Goal: Task Accomplishment & Management: Complete application form

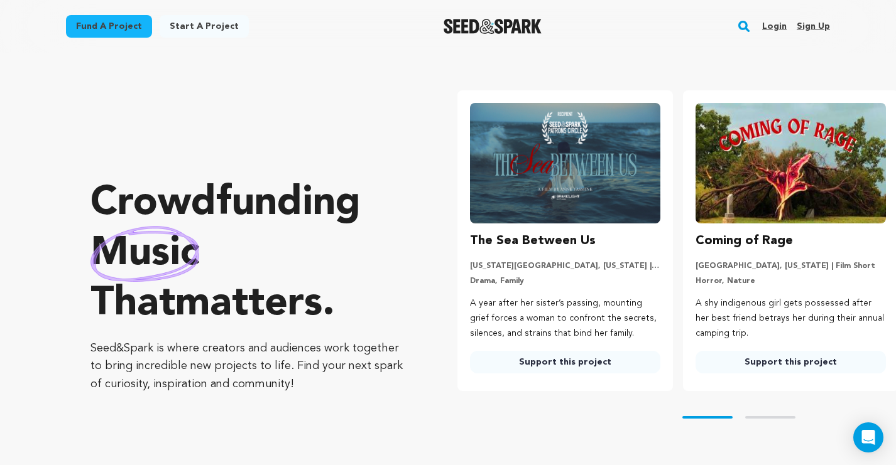
click at [777, 29] on link "Login" at bounding box center [774, 26] width 24 height 20
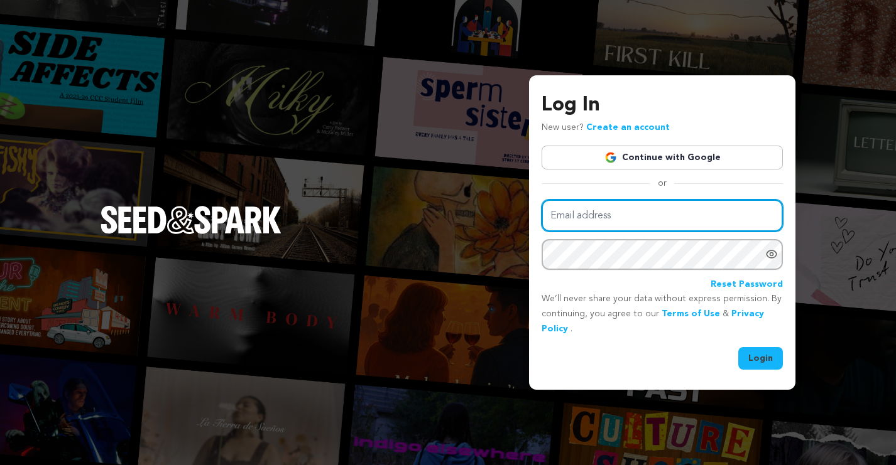
click at [670, 211] on input "Email address" at bounding box center [661, 216] width 241 height 32
type input "backinheatproductions@gmail.com"
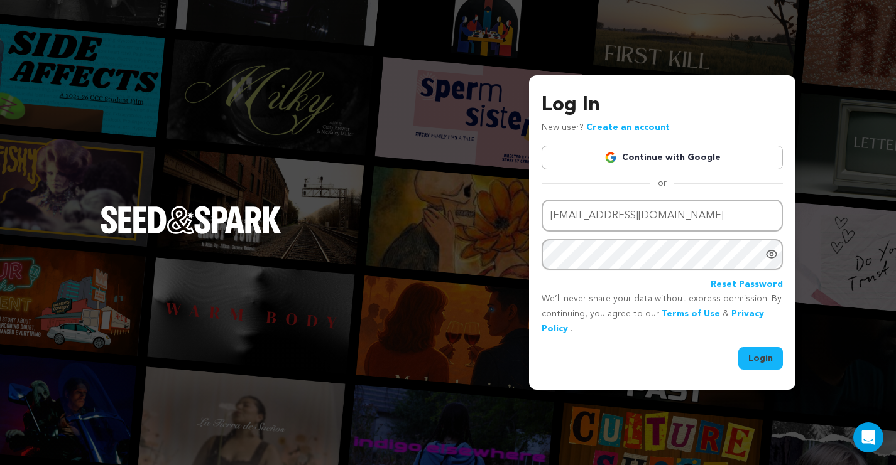
click at [758, 360] on button "Login" at bounding box center [760, 358] width 45 height 23
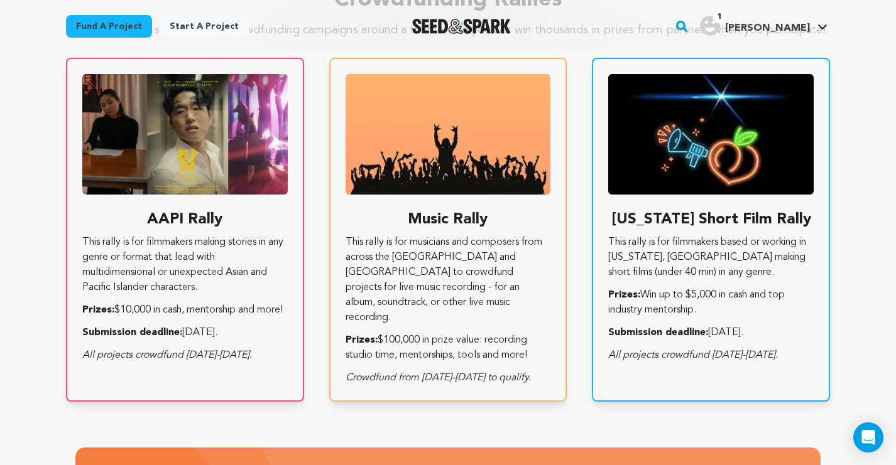
scroll to position [2246, 0]
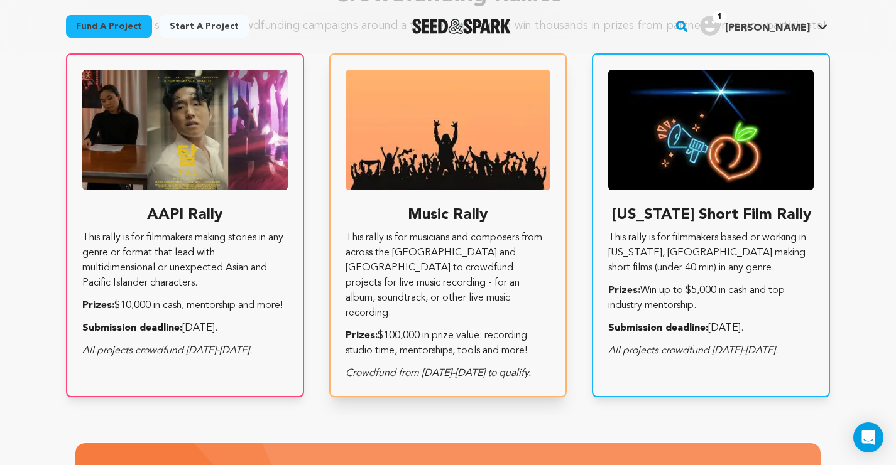
click at [433, 259] on p "This rally is for musicians and composers from across the US and Canada to crow…" at bounding box center [447, 276] width 205 height 90
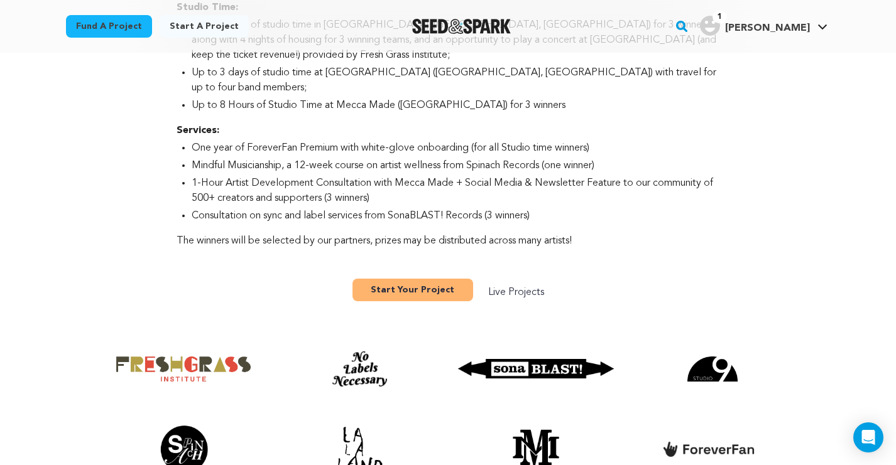
scroll to position [675, 0]
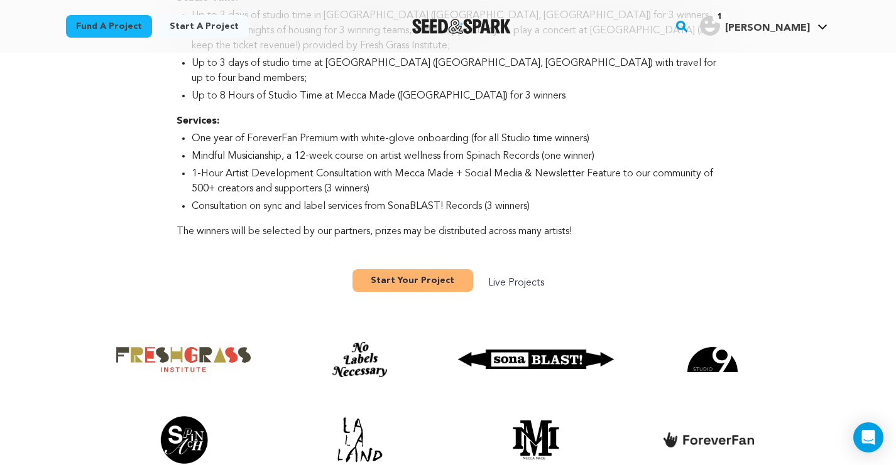
click at [397, 269] on link "Start Your Project" at bounding box center [412, 280] width 121 height 23
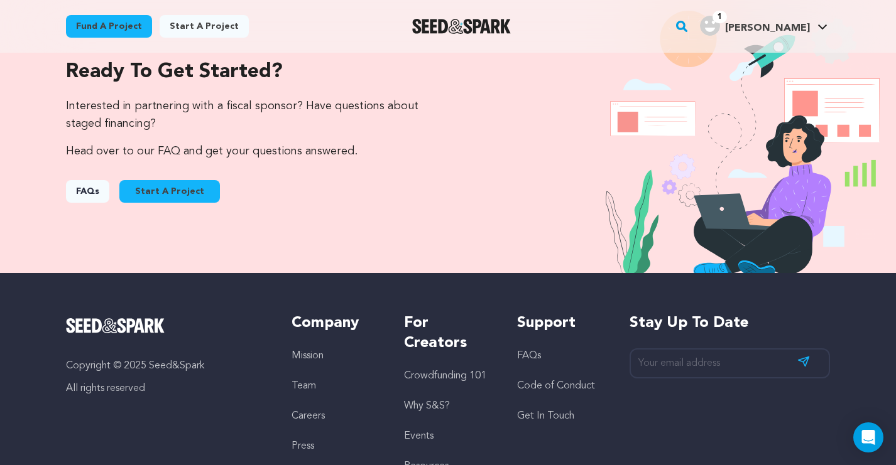
scroll to position [1313, 0]
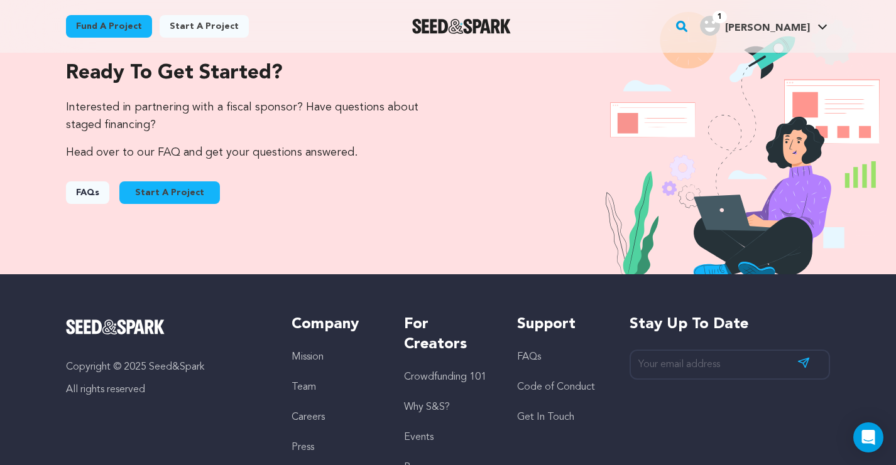
click at [94, 191] on link "FAQs" at bounding box center [87, 193] width 43 height 23
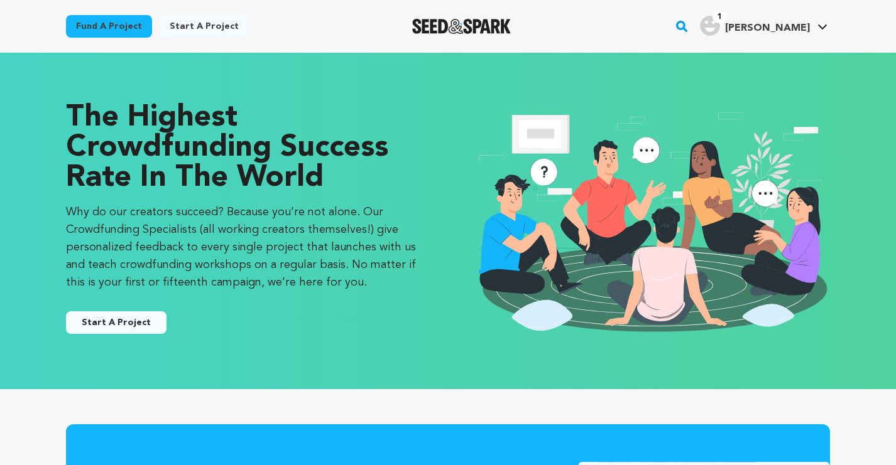
scroll to position [1313, 0]
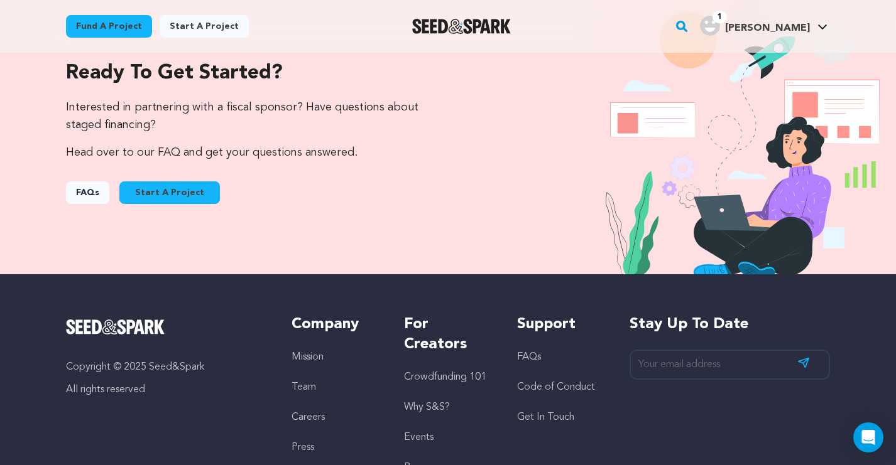
click at [117, 20] on link "Fund a project" at bounding box center [109, 26] width 86 height 23
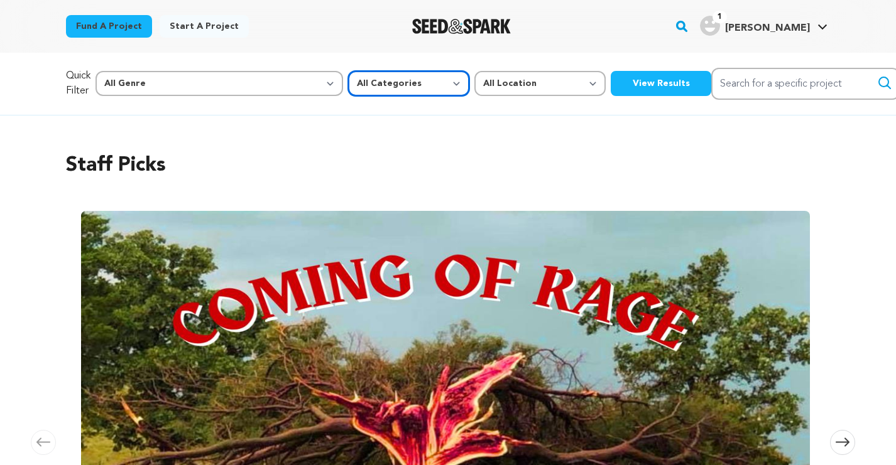
click at [352, 82] on select "All Categories Film Feature Film Short Series Music Video Comics Artist Residen…" at bounding box center [408, 83] width 121 height 25
select select "10892"
click at [610, 86] on button "View Results" at bounding box center [660, 83] width 100 height 25
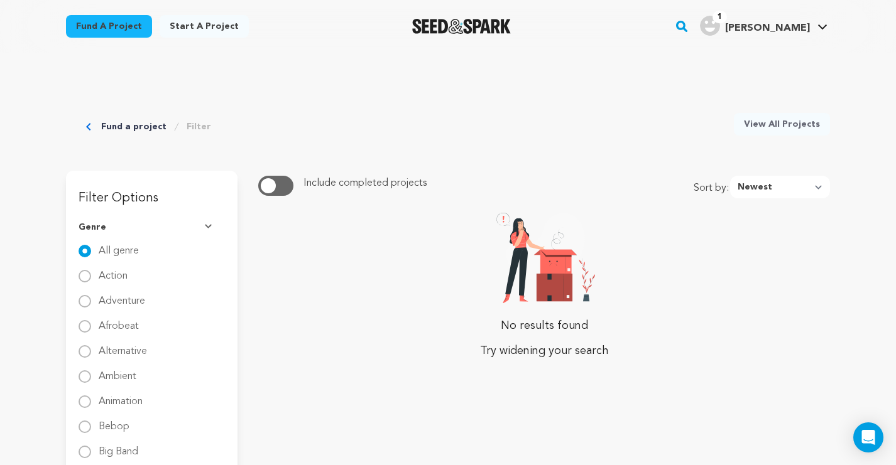
click at [115, 123] on link "Fund a project" at bounding box center [133, 127] width 65 height 13
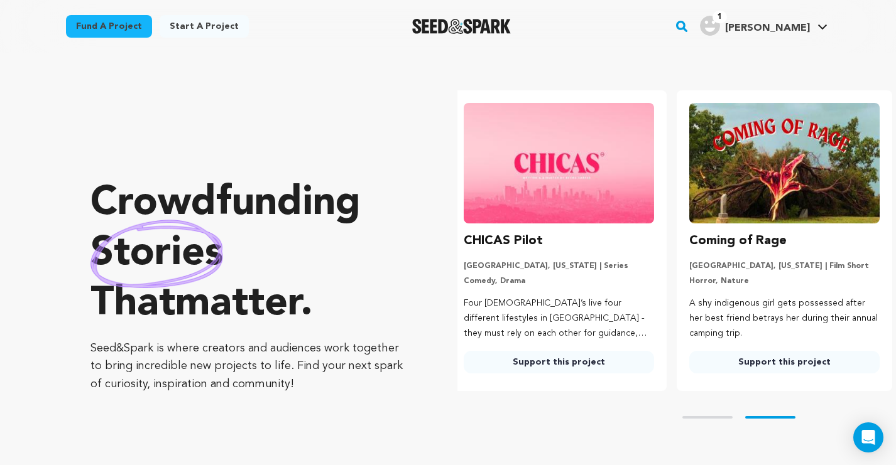
scroll to position [0, 236]
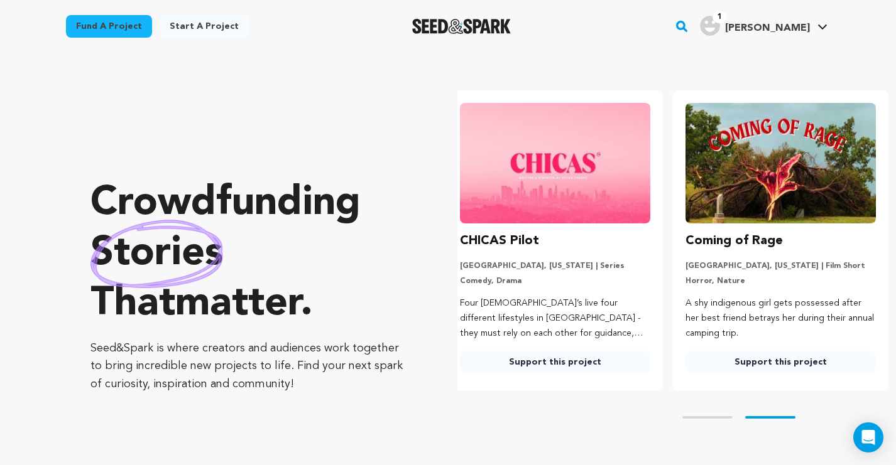
click at [126, 33] on link "Fund a project" at bounding box center [109, 26] width 86 height 23
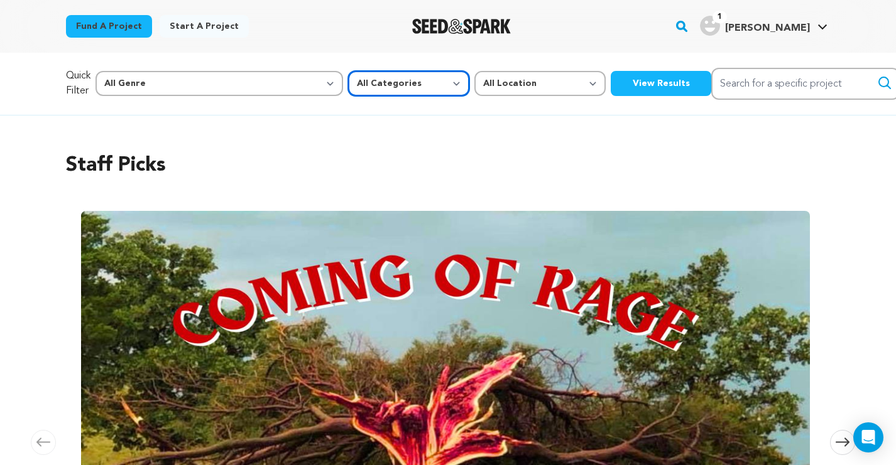
click at [348, 91] on select "All Categories Film Feature Film Short Series Music Video Comics Artist Residen…" at bounding box center [408, 83] width 121 height 25
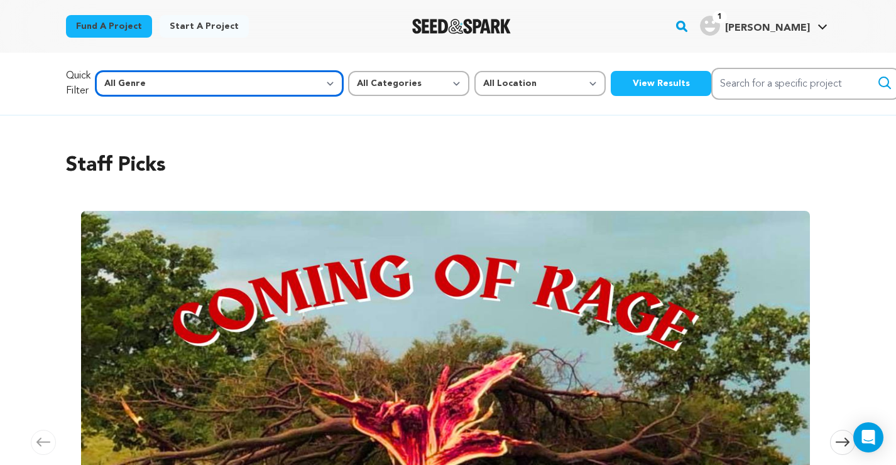
click at [231, 90] on select "All Genre Action Adventure Afrobeat Alternative Ambient Animation Bebop Big Ban…" at bounding box center [218, 83] width 247 height 25
click at [232, 82] on select "All Genre Action Adventure Afrobeat Alternative Ambient Animation Bebop Big Ban…" at bounding box center [218, 83] width 247 height 25
select select "15"
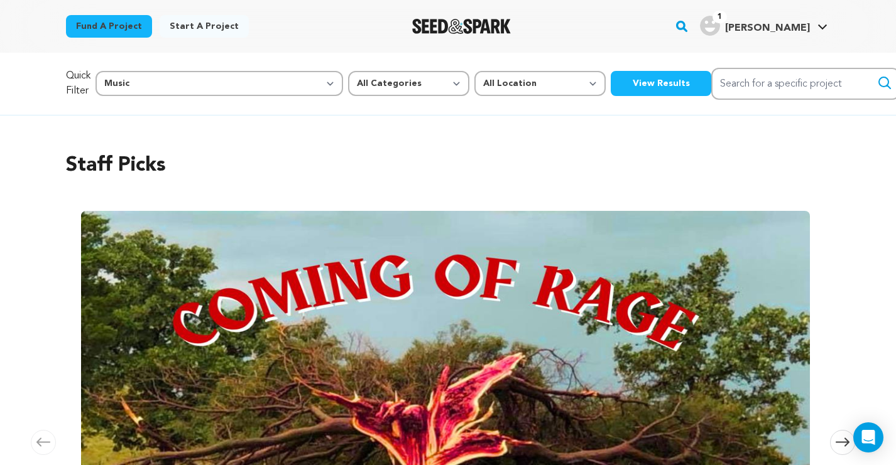
click at [610, 86] on button "View Results" at bounding box center [660, 83] width 100 height 25
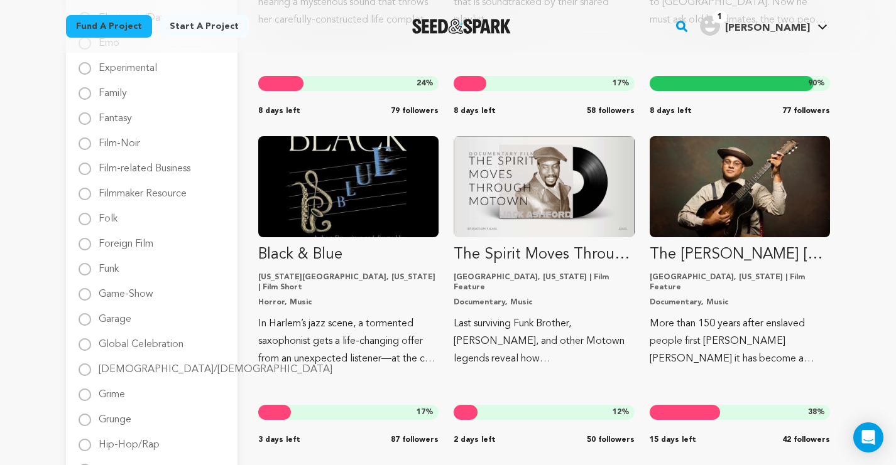
scroll to position [738, 0]
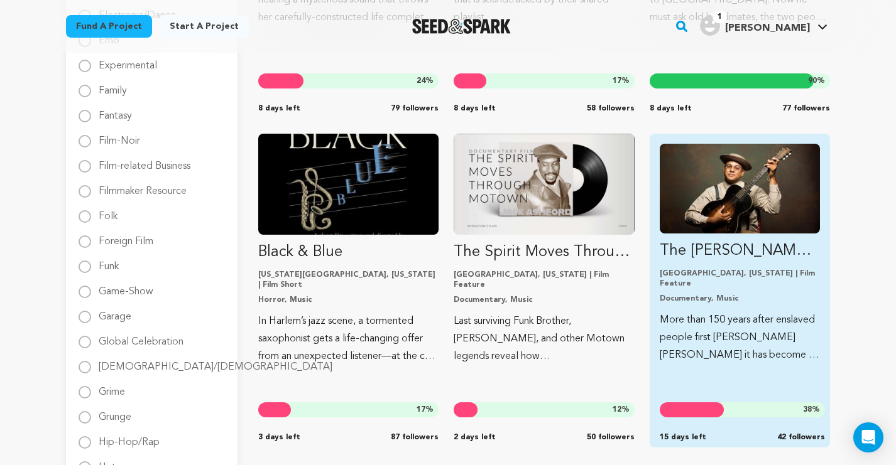
click at [789, 259] on p "The [PERSON_NAME] [PERSON_NAME]" at bounding box center [739, 251] width 160 height 20
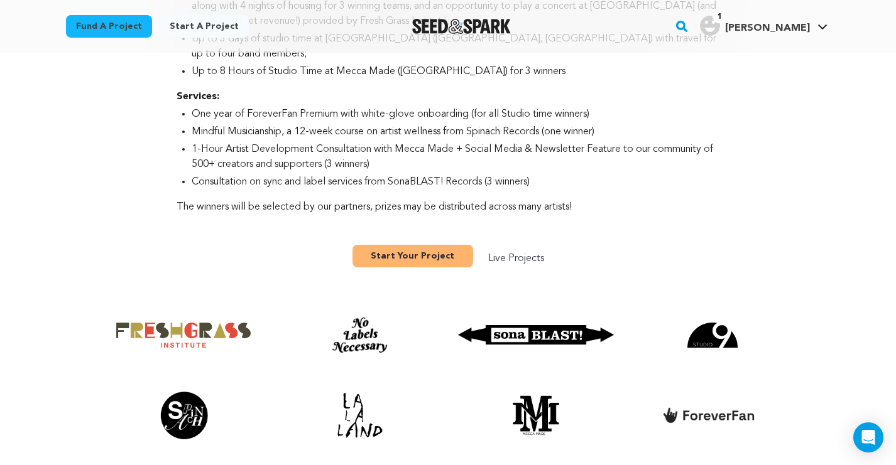
scroll to position [819, 0]
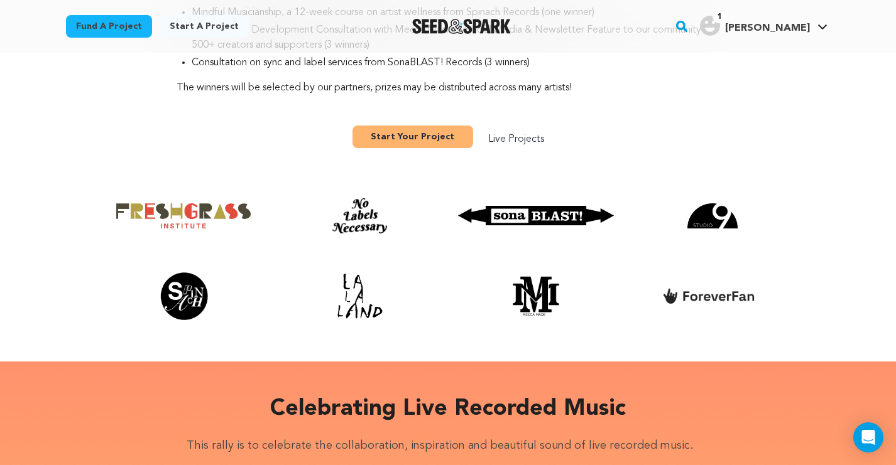
click at [384, 126] on link "Start Your Project" at bounding box center [412, 137] width 121 height 23
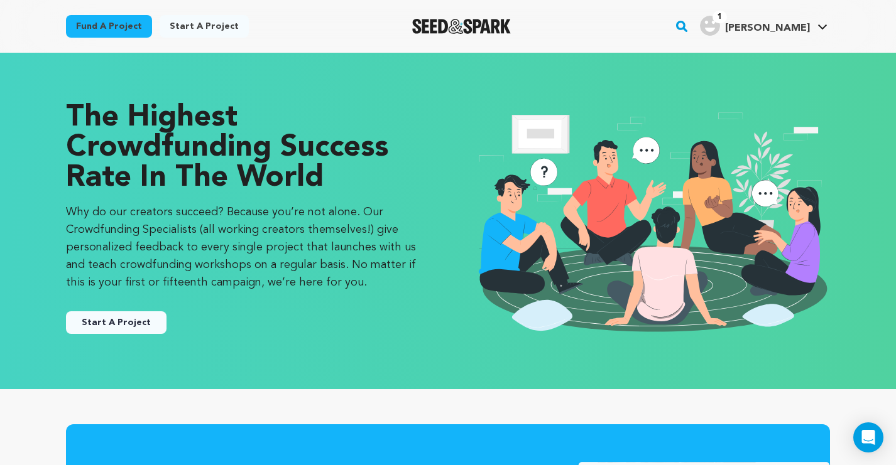
click at [116, 319] on button "Start A Project" at bounding box center [116, 323] width 100 height 23
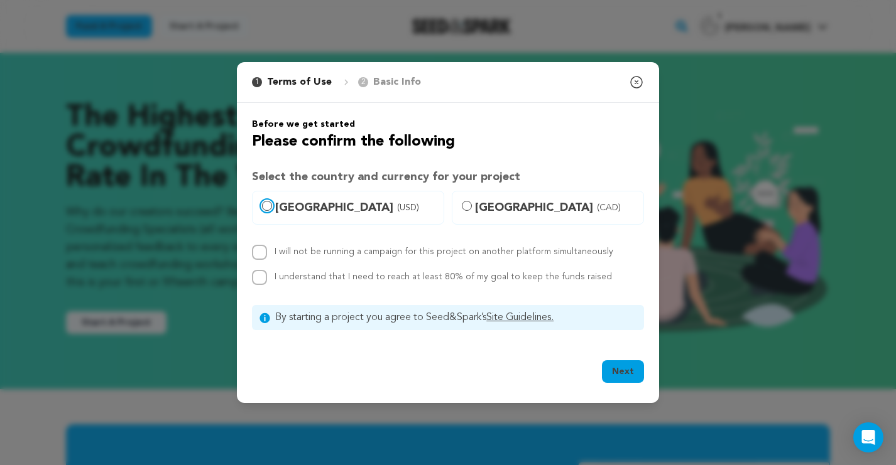
click at [265, 205] on input "United States (USD)" at bounding box center [267, 206] width 10 height 10
radio input "true"
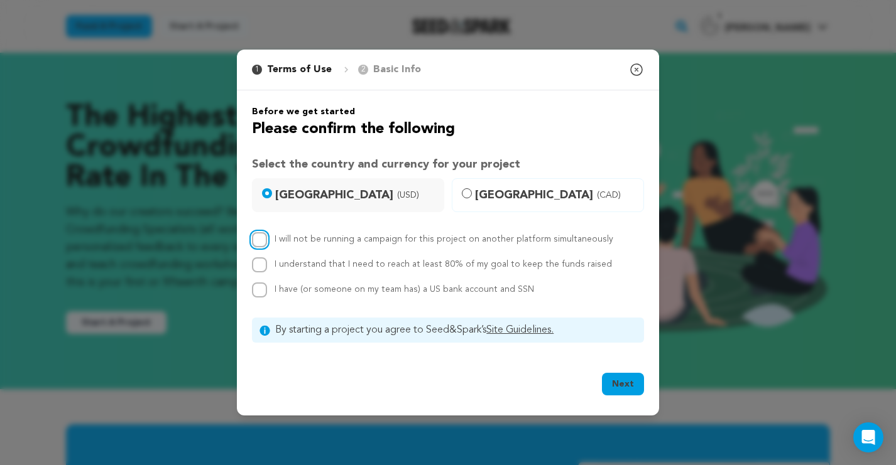
click at [261, 238] on input "I will not be running a campaign for this project on another platform simultane…" at bounding box center [259, 239] width 15 height 15
checkbox input "true"
click at [264, 267] on input "I understand that I need to reach at least 80% of my goal to keep the funds rai…" at bounding box center [259, 265] width 15 height 15
checkbox input "true"
click at [258, 288] on input "I have (or someone on my team has) a US bank account and SSN" at bounding box center [259, 290] width 15 height 15
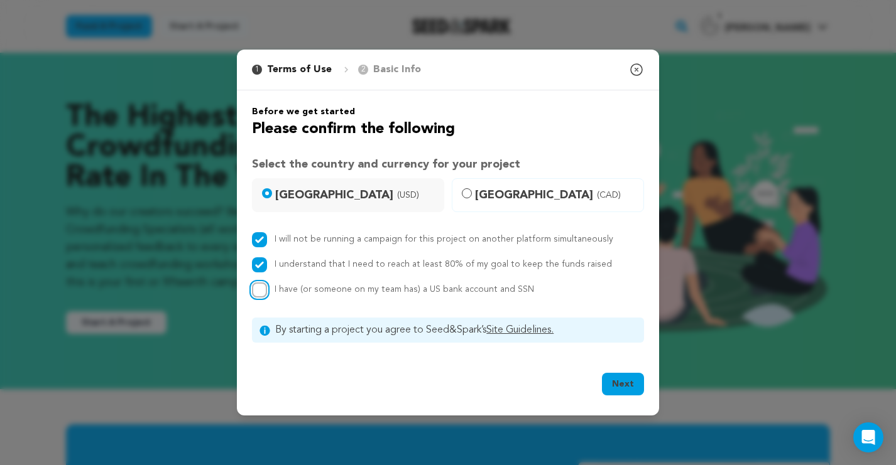
checkbox input "true"
click at [627, 381] on button "Next" at bounding box center [623, 384] width 42 height 23
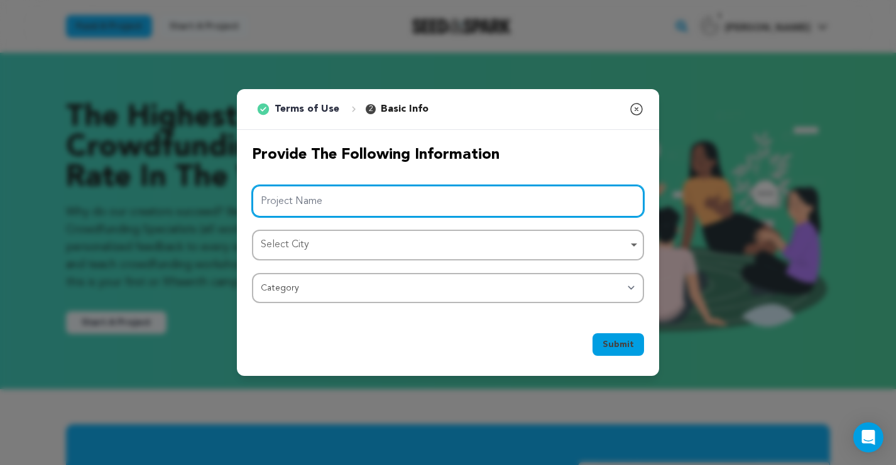
click at [624, 195] on input "Project Name" at bounding box center [448, 201] width 392 height 32
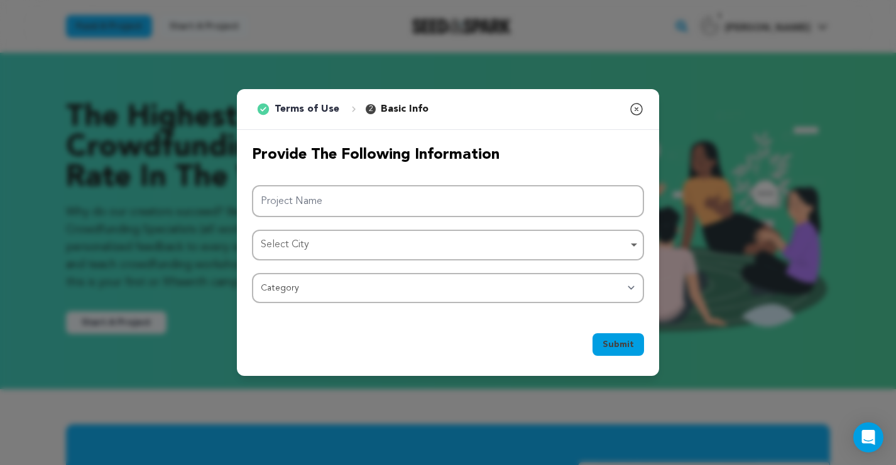
click at [518, 366] on div "Submit Ok, Got it" at bounding box center [448, 347] width 422 height 58
click at [639, 109] on icon "button" at bounding box center [636, 109] width 15 height 15
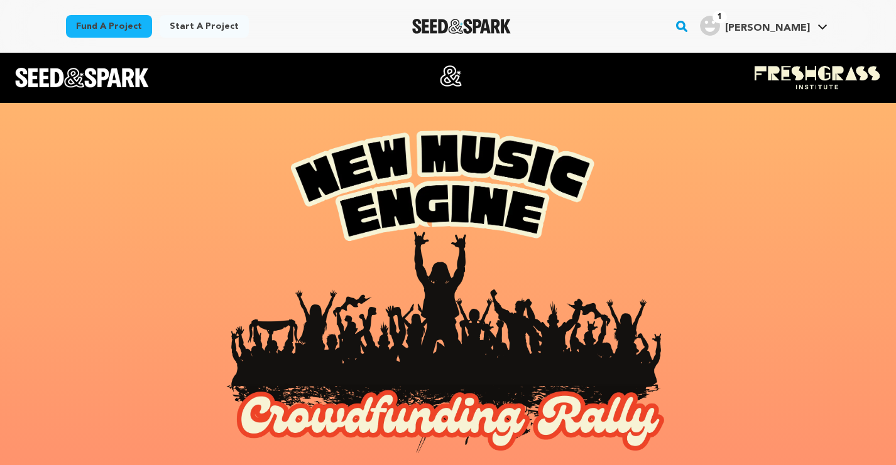
scroll to position [819, 0]
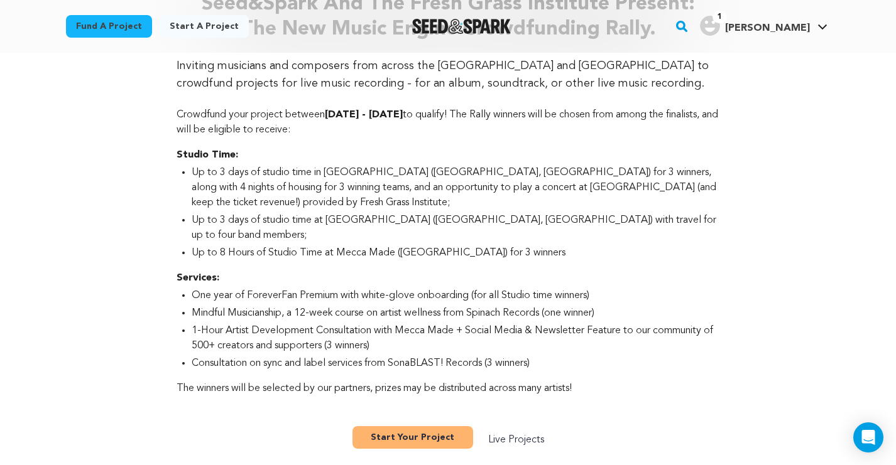
scroll to position [517, 0]
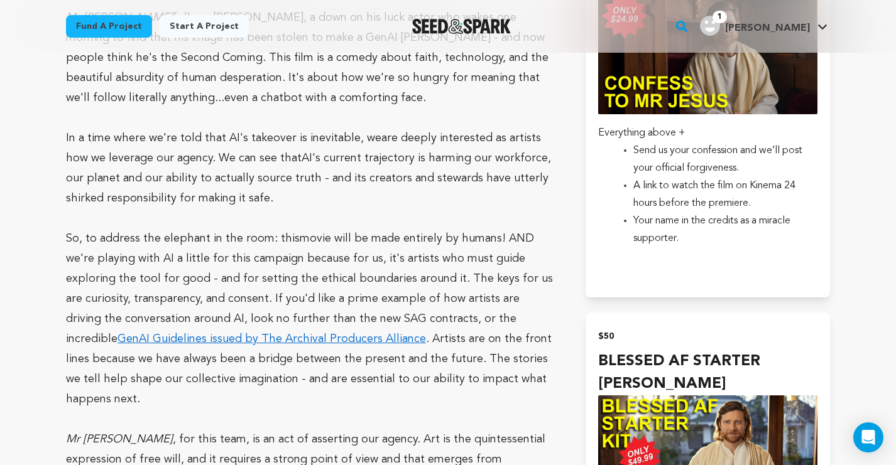
scroll to position [1431, 0]
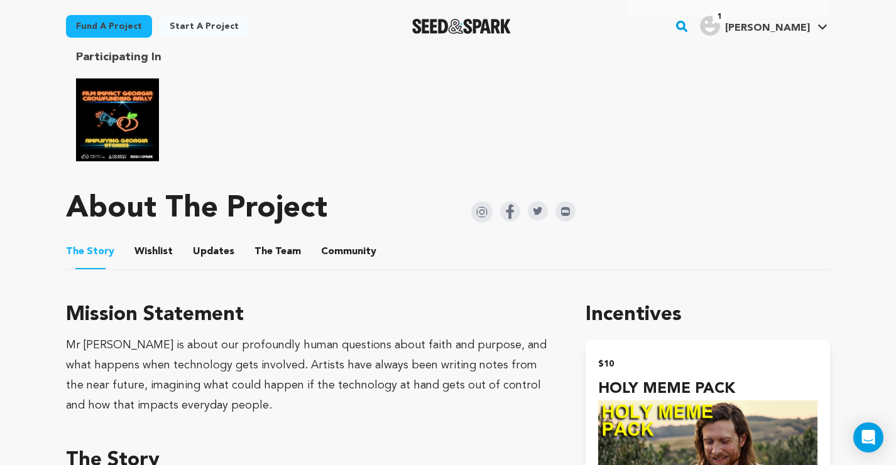
scroll to position [669, 0]
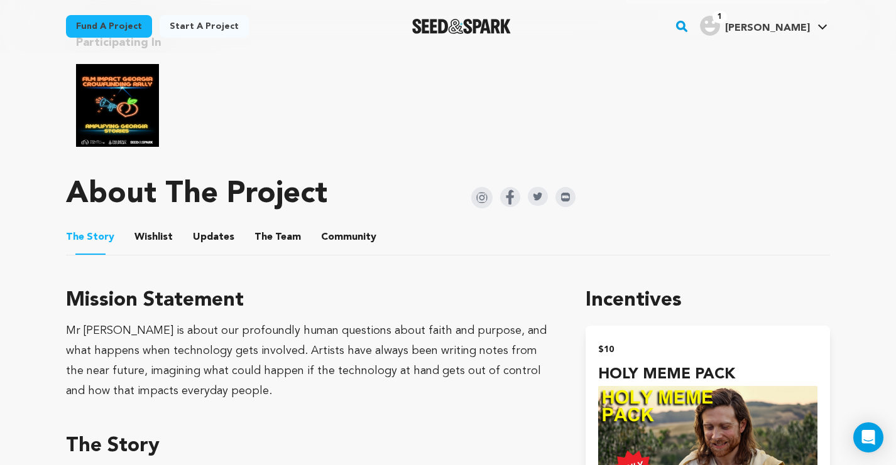
click at [277, 241] on button "The Team" at bounding box center [278, 240] width 30 height 30
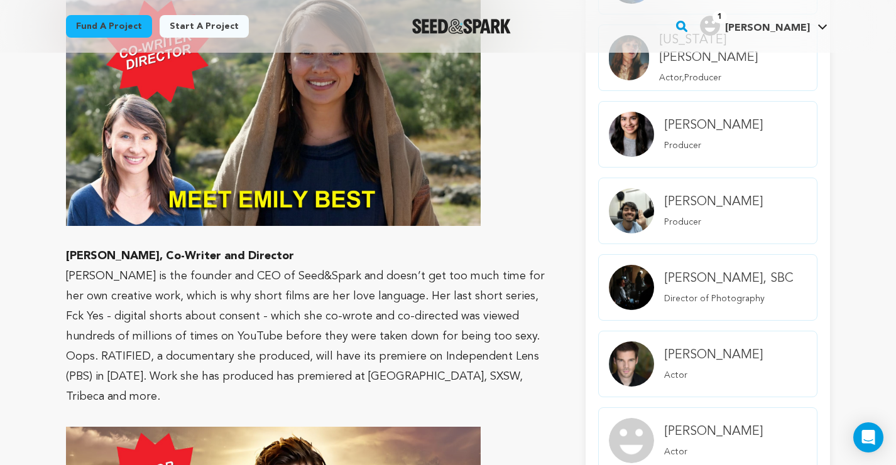
scroll to position [1045, 0]
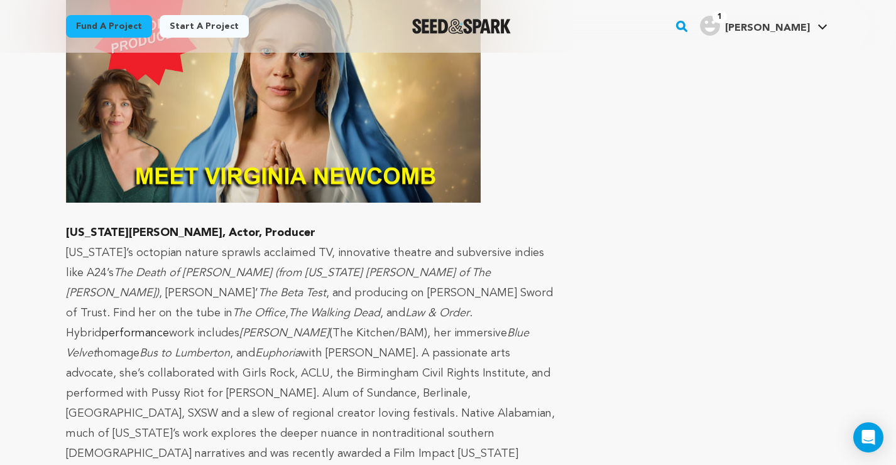
scroll to position [2929, 0]
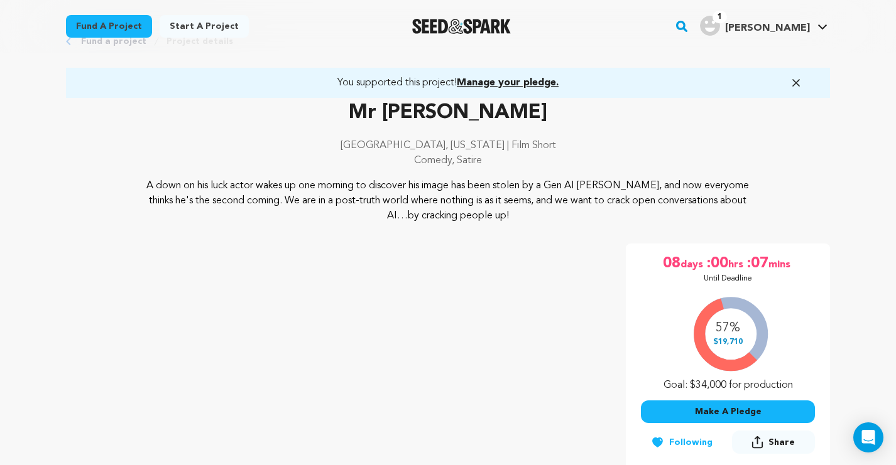
scroll to position [0, 0]
